Goal: Task Accomplishment & Management: Use online tool/utility

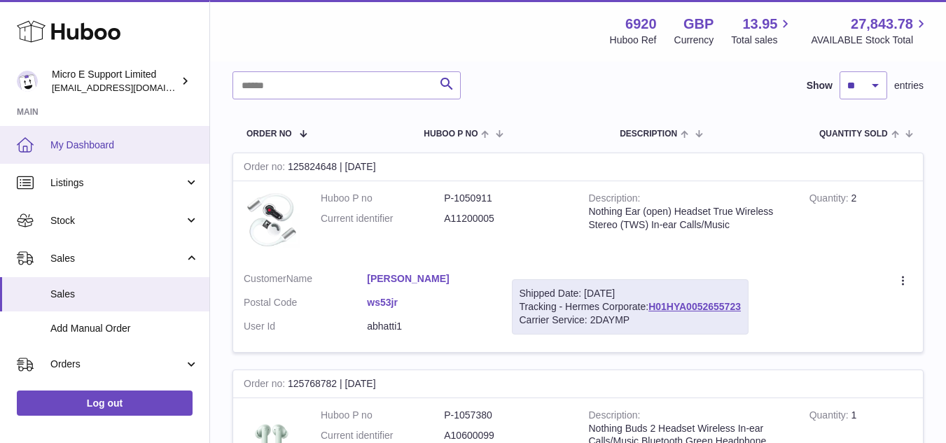
click at [99, 139] on span "My Dashboard" at bounding box center [124, 145] width 148 height 13
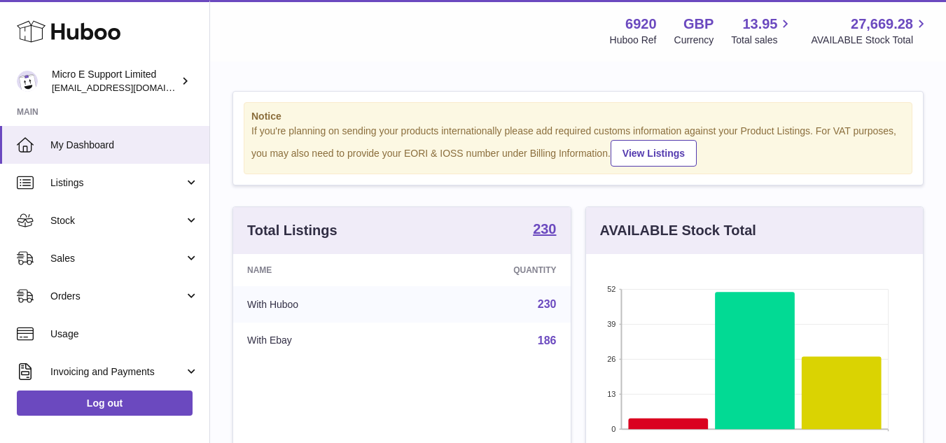
scroll to position [218, 337]
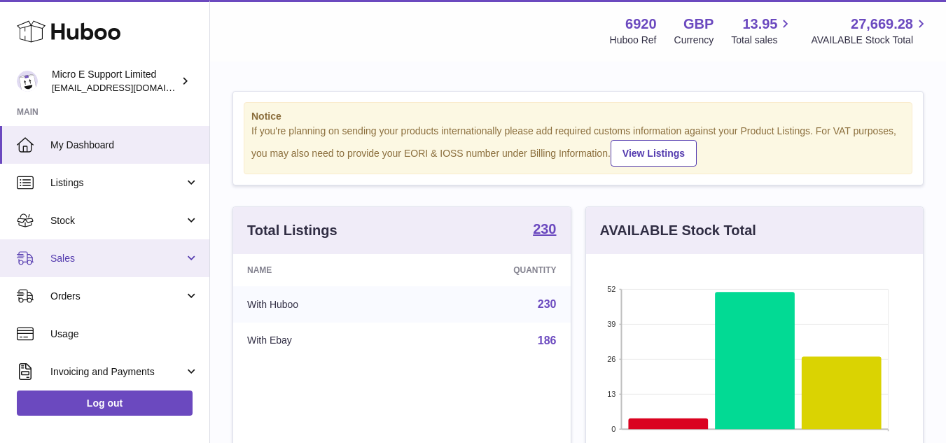
click at [167, 260] on span "Sales" at bounding box center [117, 258] width 134 height 13
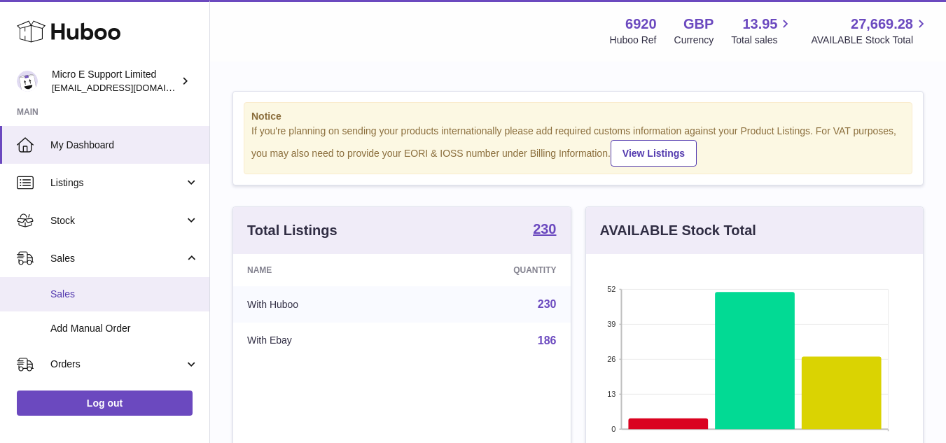
click at [82, 298] on span "Sales" at bounding box center [124, 294] width 148 height 13
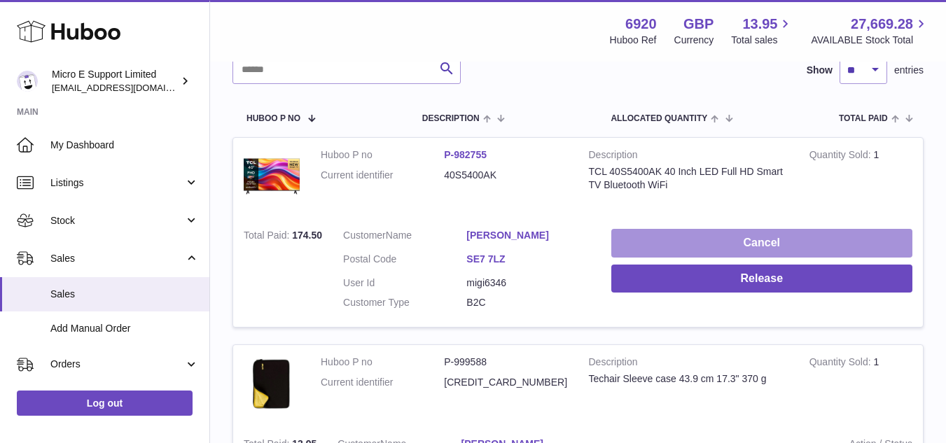
scroll to position [193, 0]
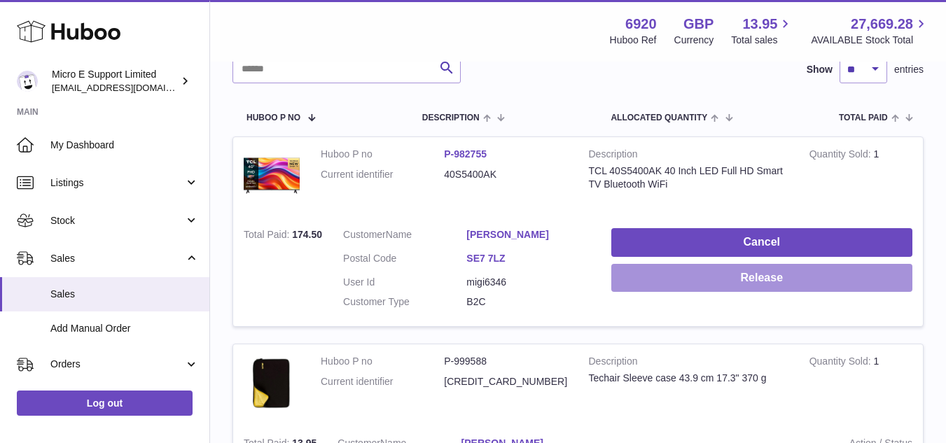
click at [775, 273] on button "Release" at bounding box center [761, 278] width 301 height 29
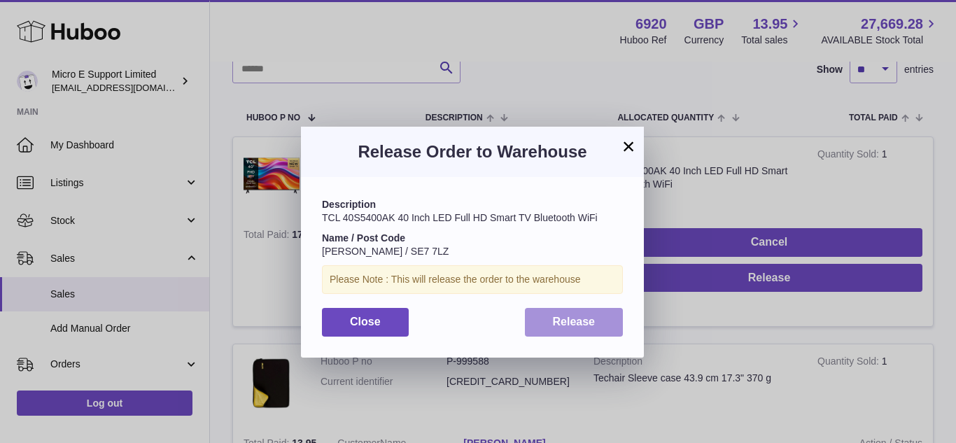
click at [585, 324] on span "Release" at bounding box center [574, 322] width 43 height 12
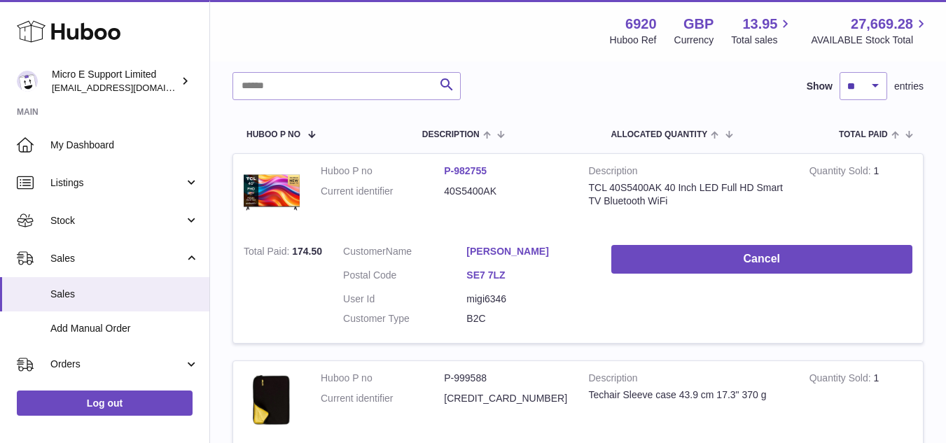
scroll to position [0, 0]
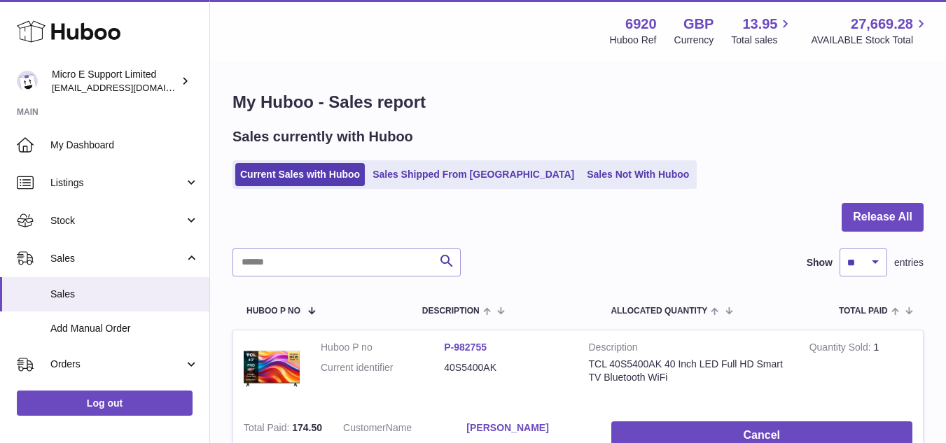
click at [522, 95] on h1 "My Huboo - Sales report" at bounding box center [577, 102] width 691 height 22
